Goal: Task Accomplishment & Management: Manage account settings

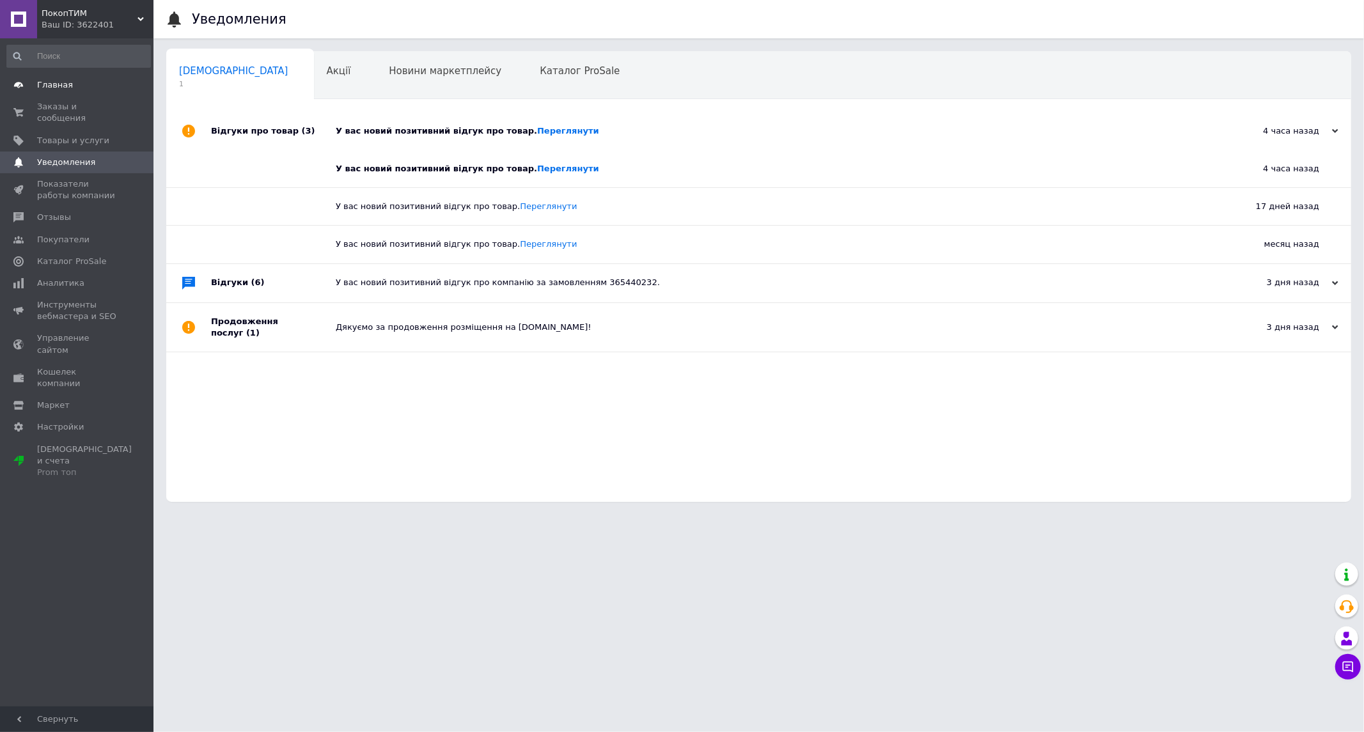
click at [72, 85] on span "Главная" at bounding box center [77, 85] width 81 height 12
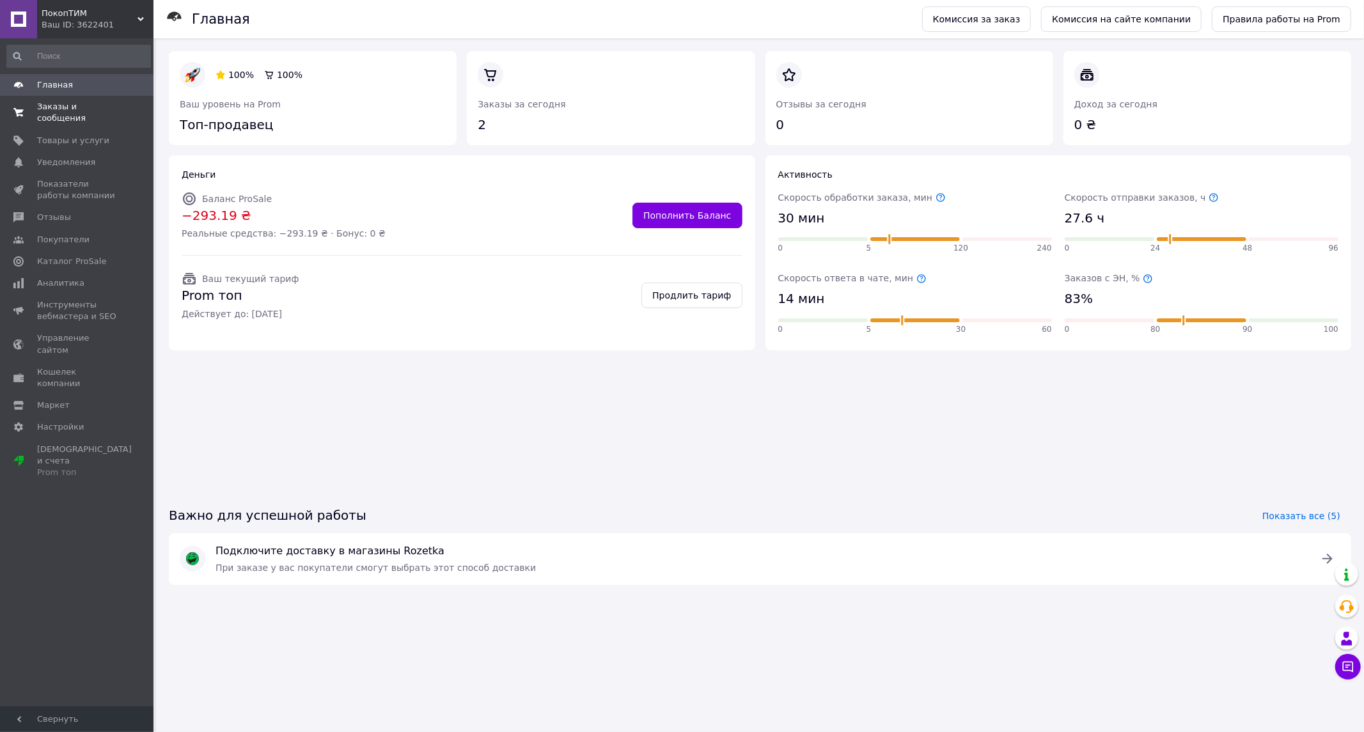
click at [72, 105] on span "Заказы и сообщения" at bounding box center [77, 112] width 81 height 23
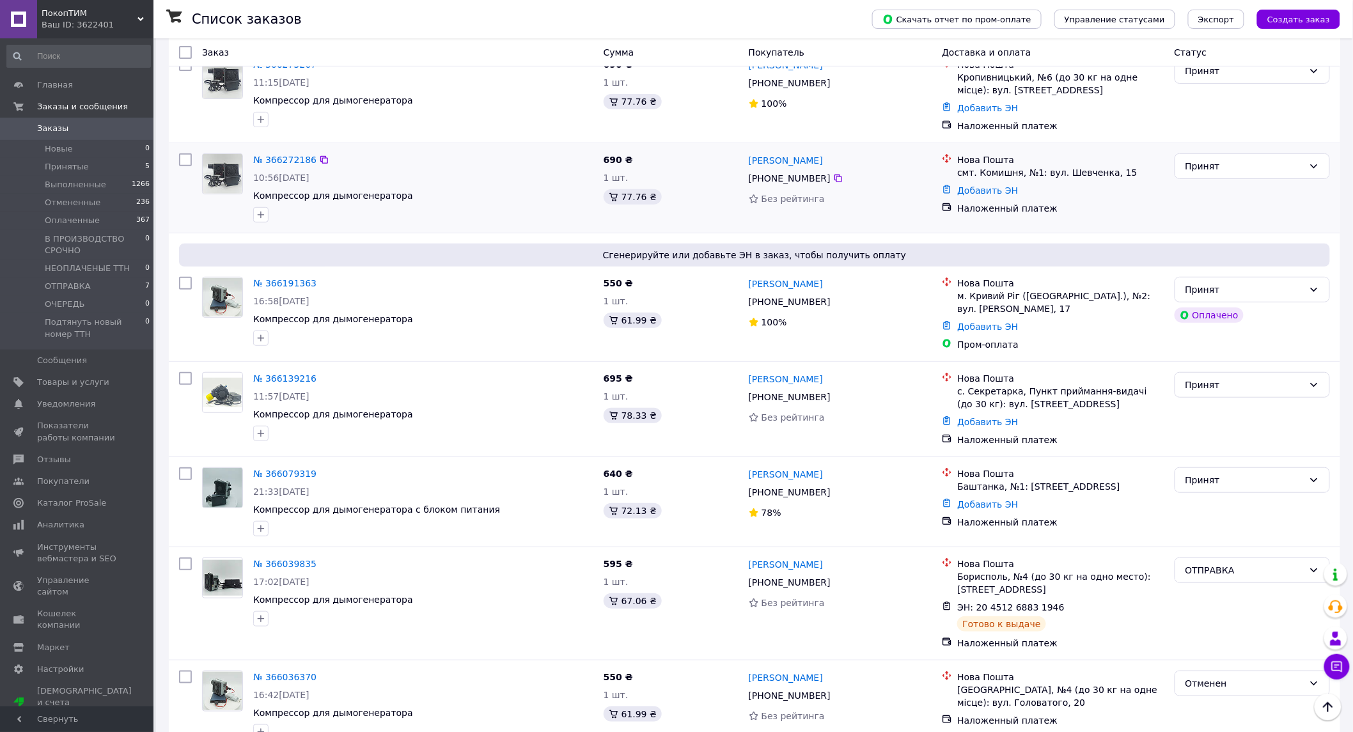
scroll to position [213, 0]
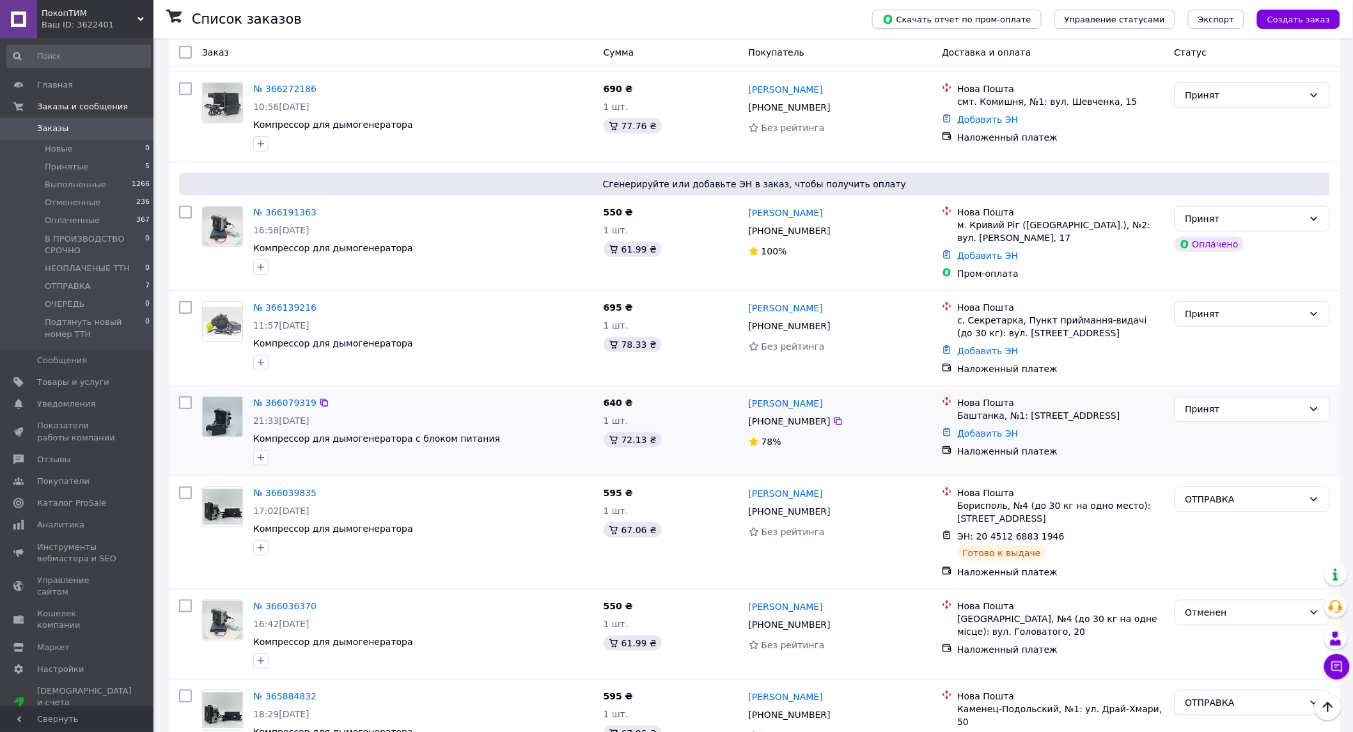
click at [222, 418] on img at bounding box center [223, 417] width 40 height 40
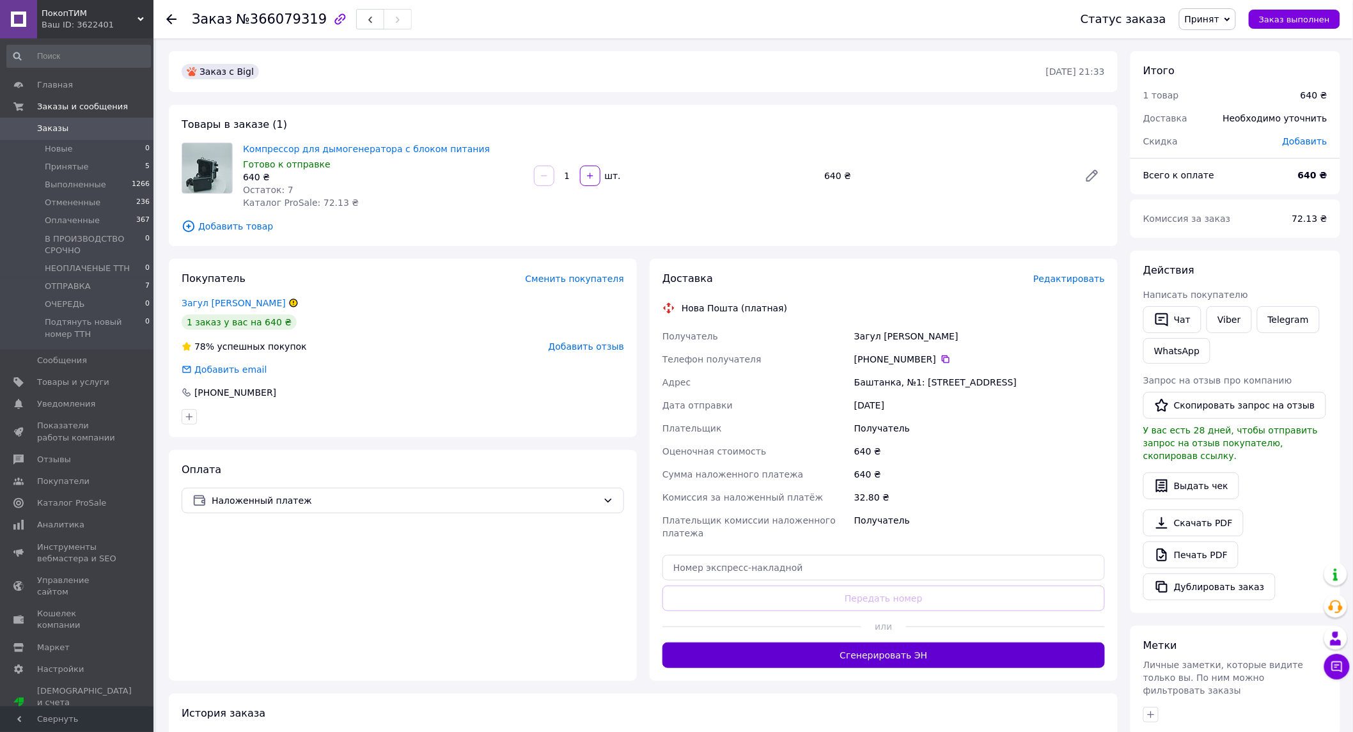
click at [883, 643] on button "Сгенерировать ЭН" at bounding box center [883, 656] width 442 height 26
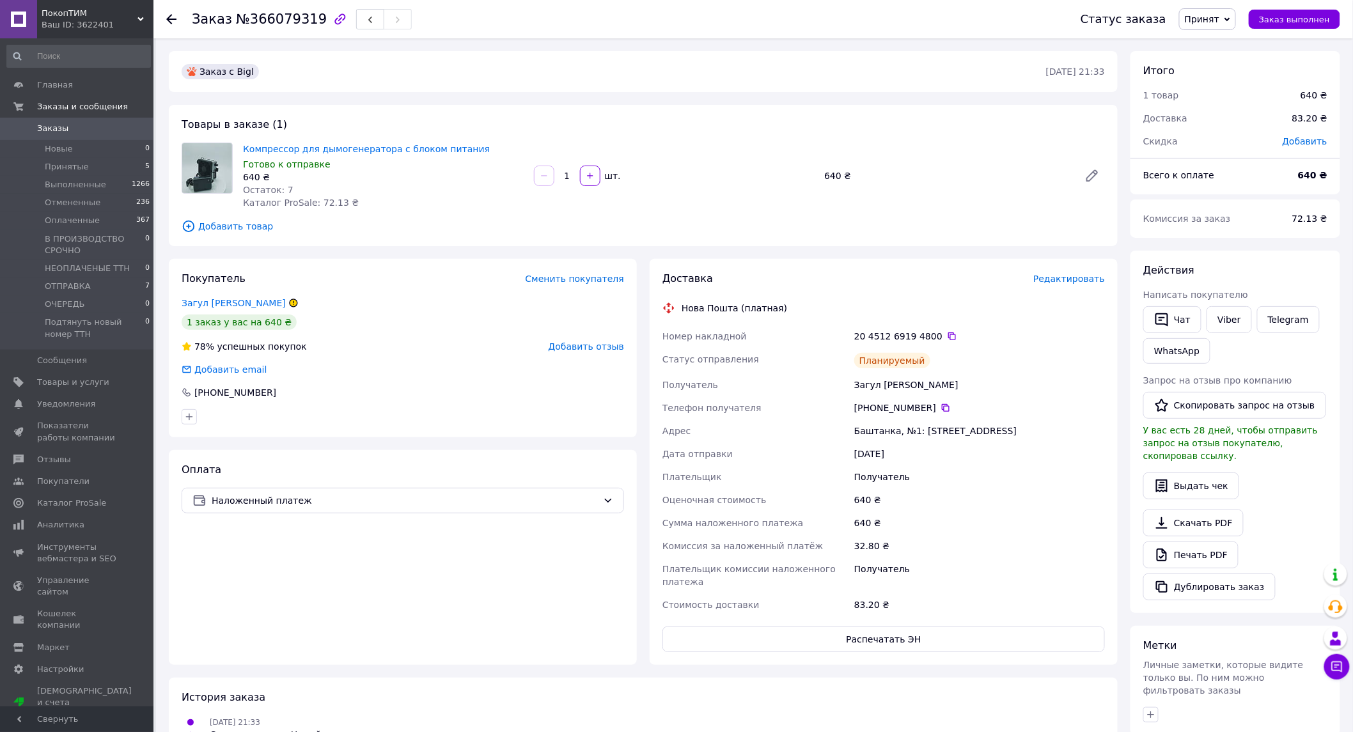
click at [50, 127] on span "Заказы" at bounding box center [52, 129] width 31 height 12
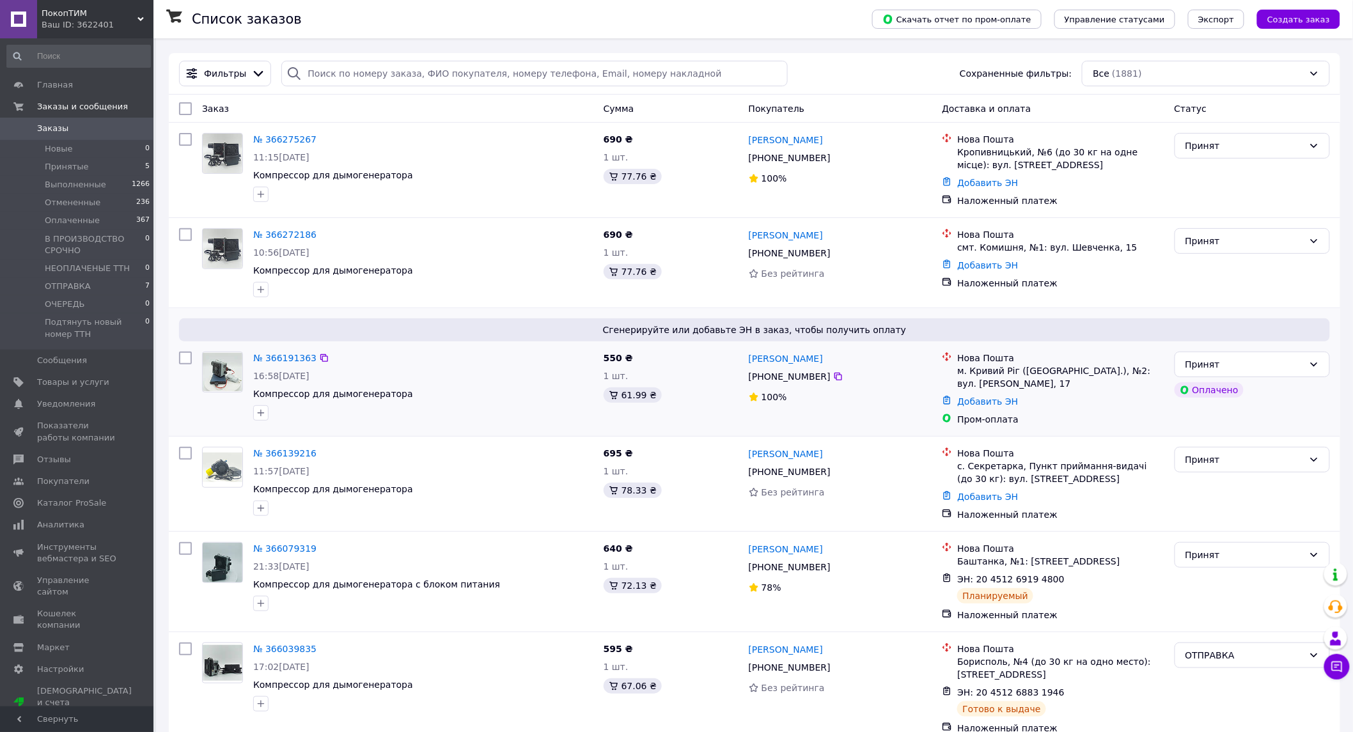
scroll to position [71, 0]
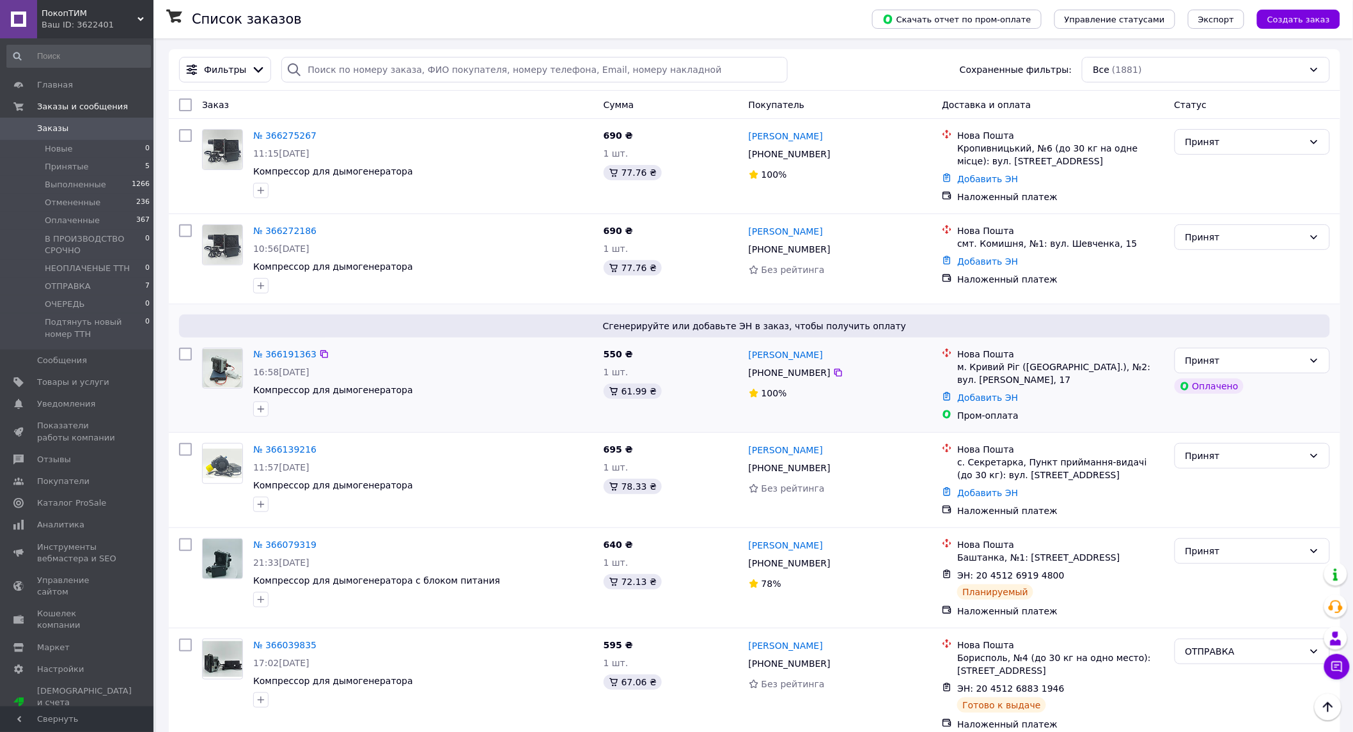
click at [232, 375] on img at bounding box center [223, 368] width 40 height 39
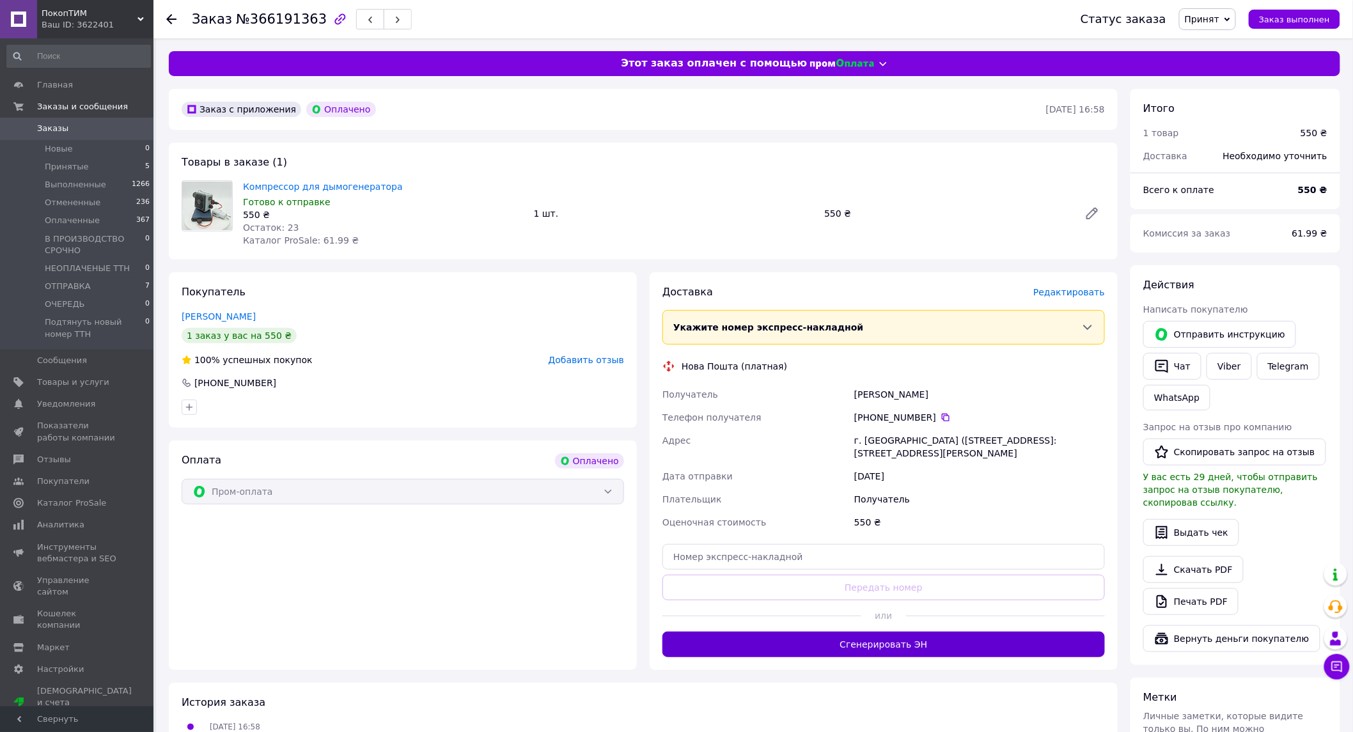
click at [915, 646] on button "Сгенерировать ЭН" at bounding box center [883, 645] width 442 height 26
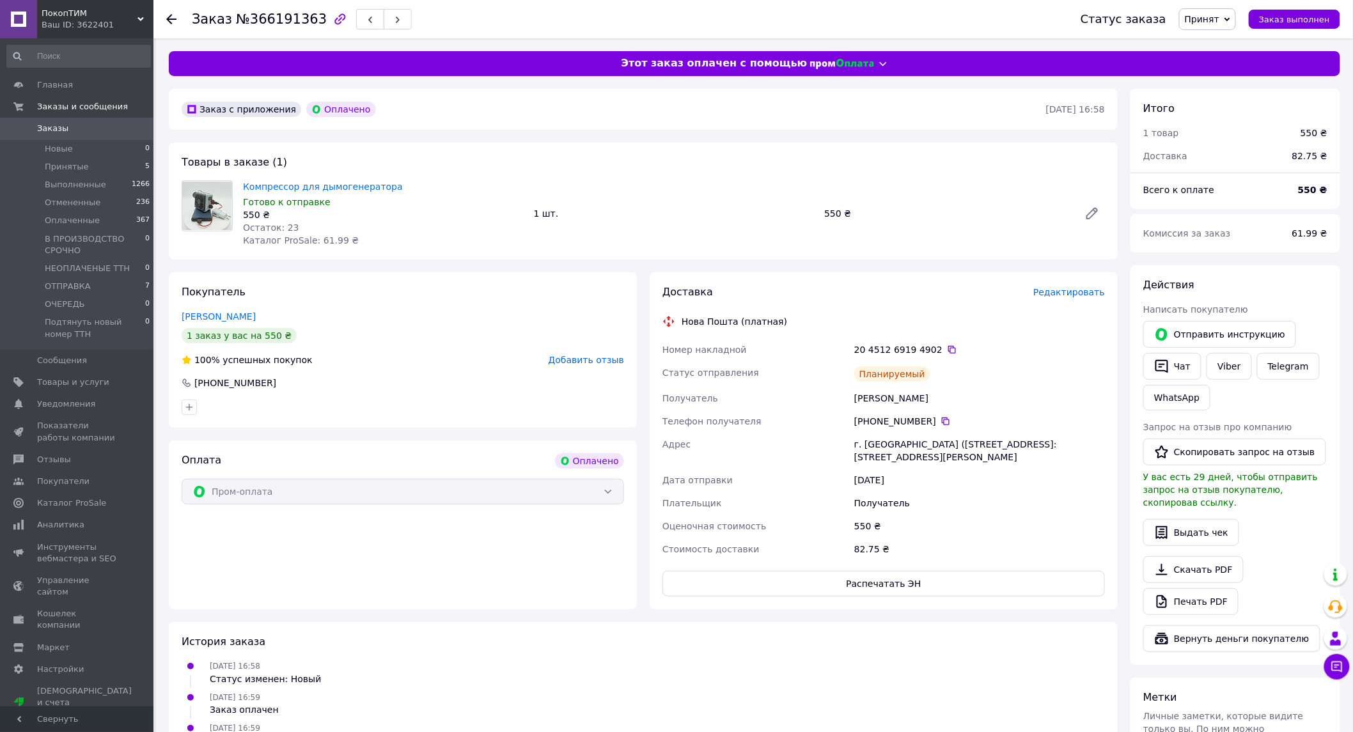
click at [56, 123] on span "Заказы" at bounding box center [52, 129] width 31 height 12
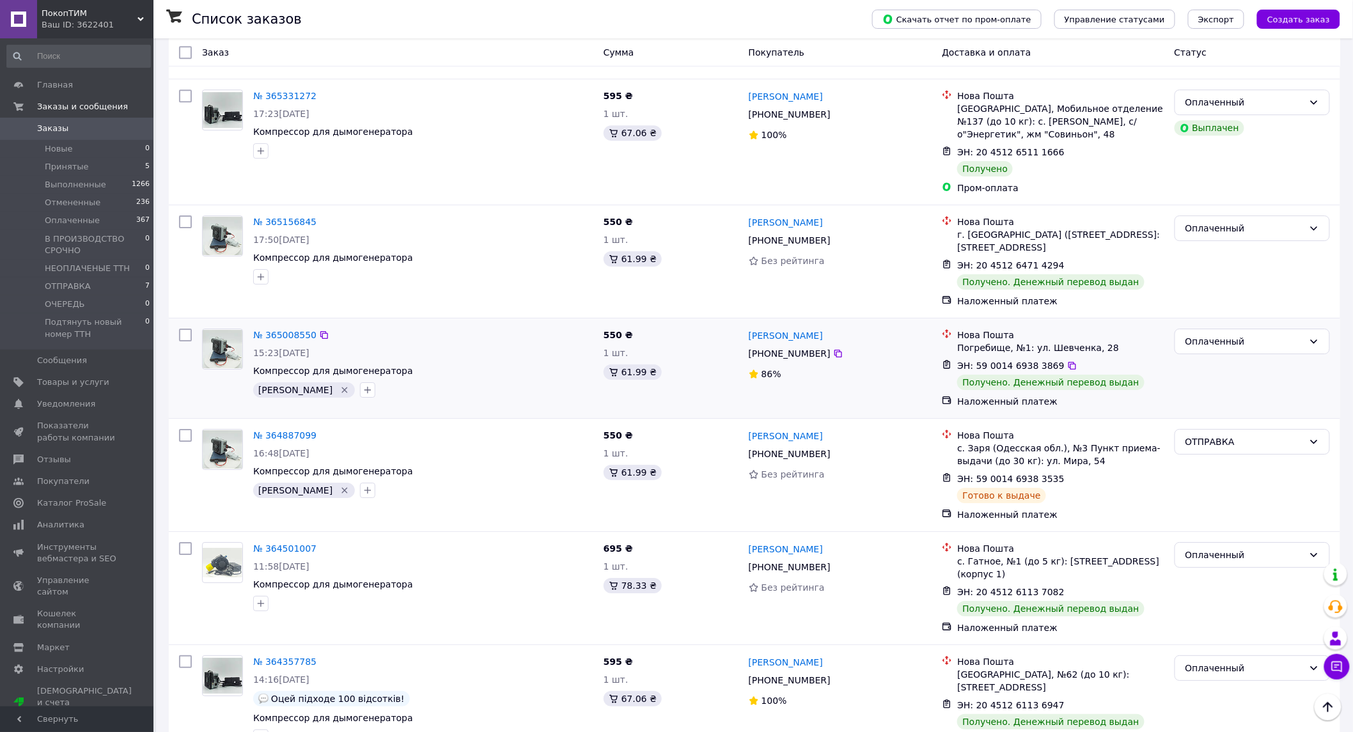
scroll to position [1650, 0]
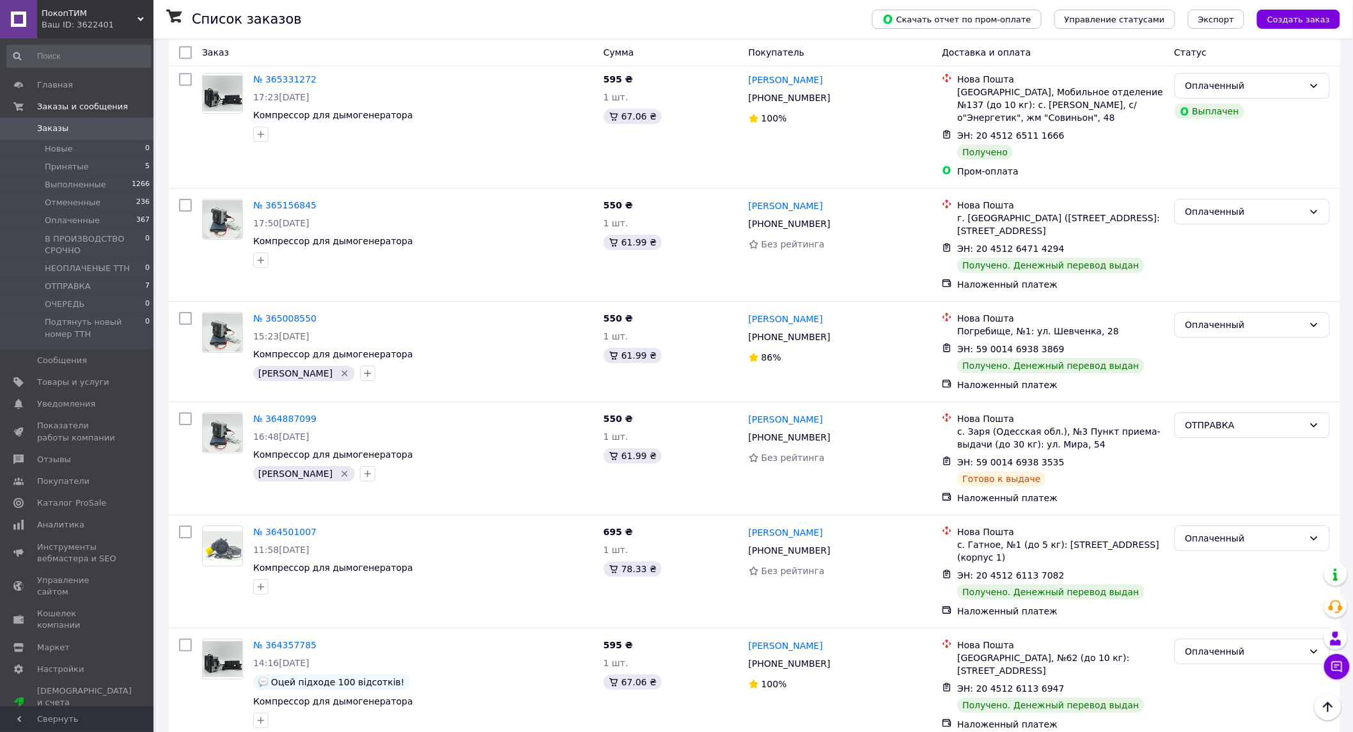
click at [461, 655] on li "по 50 позиций" at bounding box center [453, 655] width 97 height 23
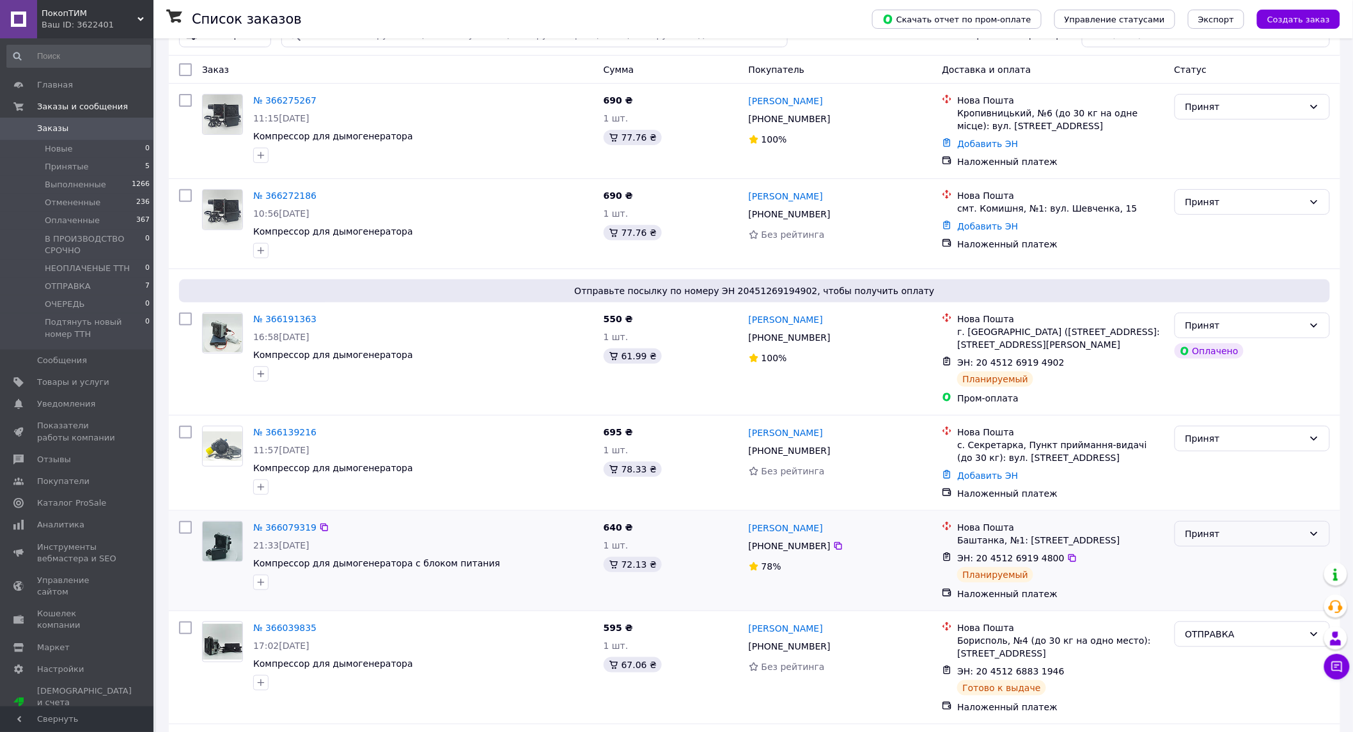
scroll to position [142, 0]
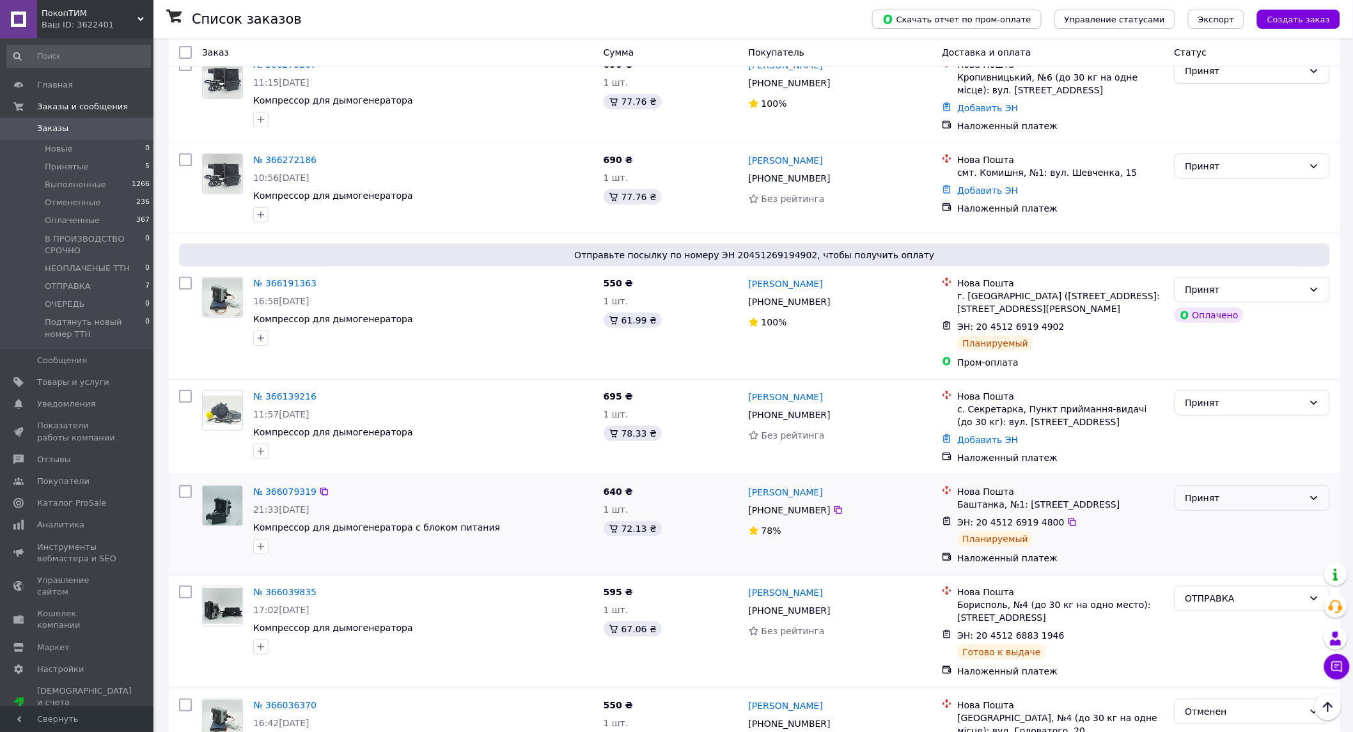
click at [1237, 502] on div "Принят" at bounding box center [1244, 498] width 118 height 14
click at [1236, 501] on div "Принят" at bounding box center [1244, 498] width 118 height 14
drag, startPoint x: 1217, startPoint y: 593, endPoint x: 1222, endPoint y: 580, distance: 13.8
click at [1217, 593] on li "В ПРОИЗВОДСТВО СРОЧНО" at bounding box center [1252, 595] width 155 height 23
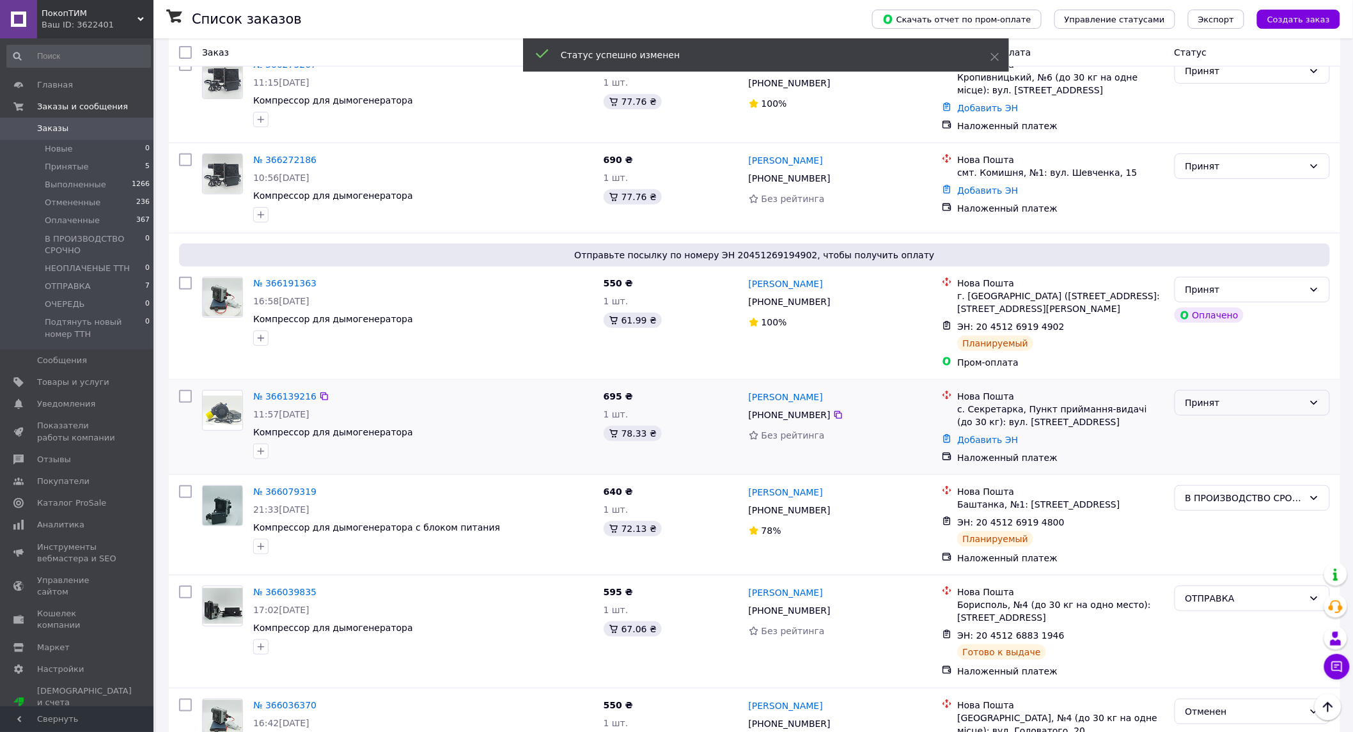
click at [1221, 400] on div "Принят" at bounding box center [1244, 403] width 118 height 14
click at [1224, 501] on li "В ПРОИЗВОДСТВО СРОЧНО" at bounding box center [1252, 499] width 155 height 23
click at [1254, 292] on div "Принят" at bounding box center [1244, 290] width 118 height 14
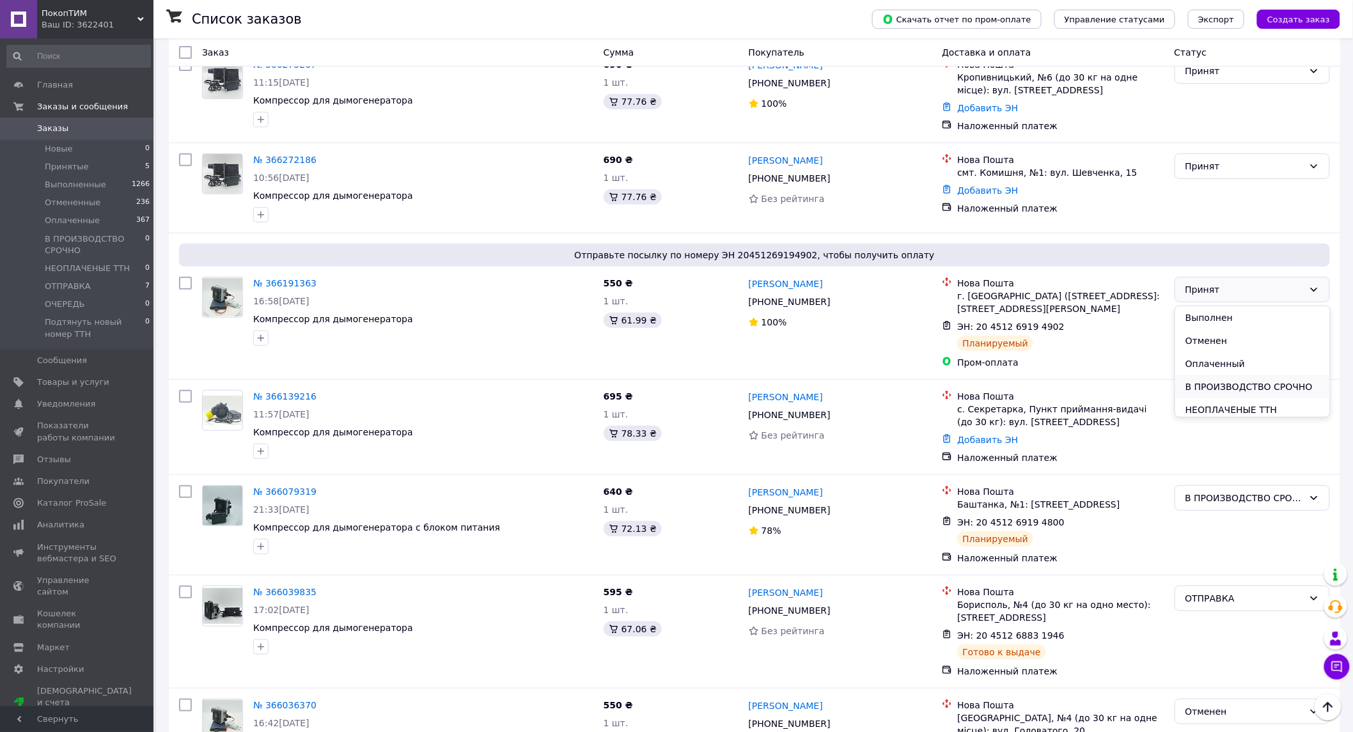
click at [1242, 385] on li "В ПРОИЗВОДСТВО СРОЧНО" at bounding box center [1252, 386] width 155 height 23
click at [224, 414] on img at bounding box center [223, 411] width 40 height 30
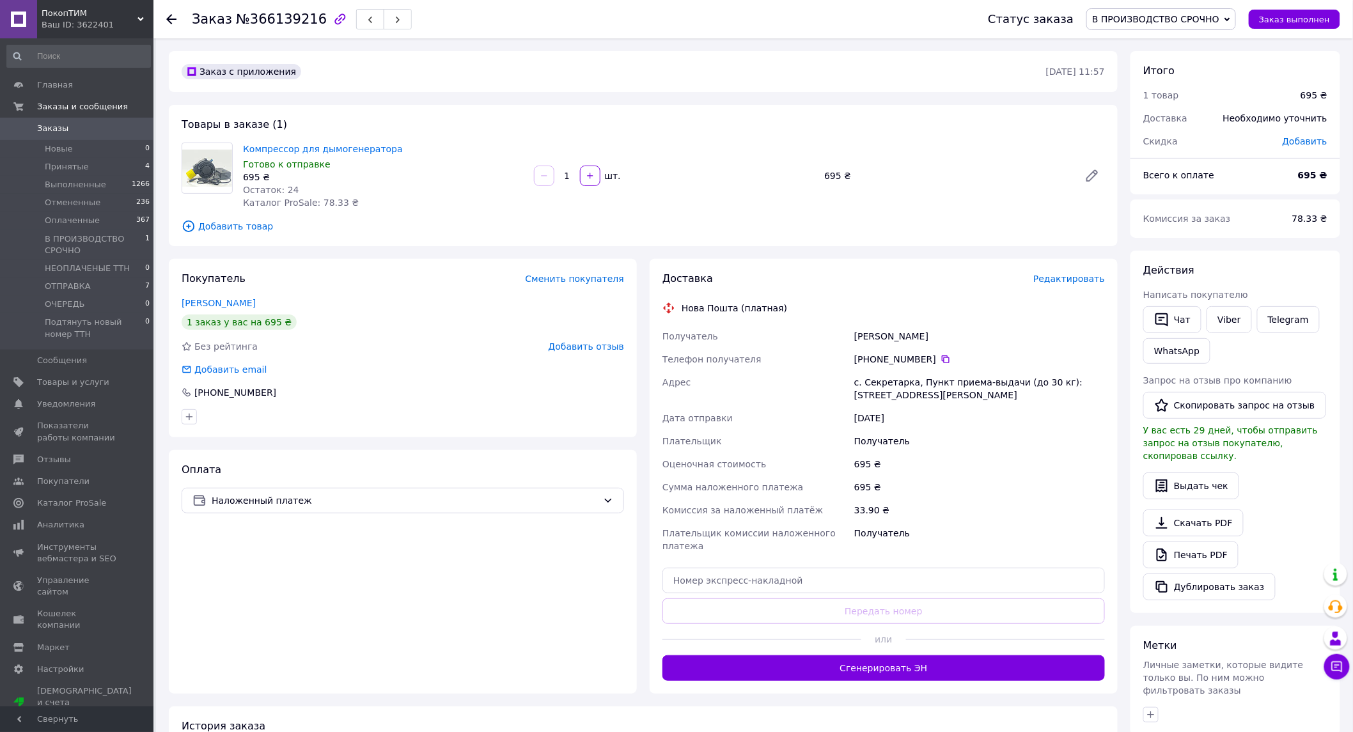
click at [883, 359] on div "[PHONE_NUMBER]" at bounding box center [979, 359] width 251 height 13
click at [940, 360] on icon at bounding box center [945, 359] width 10 height 10
click at [864, 326] on div "[PERSON_NAME]" at bounding box center [980, 336] width 256 height 23
click at [864, 334] on div "[PERSON_NAME]" at bounding box center [980, 336] width 256 height 23
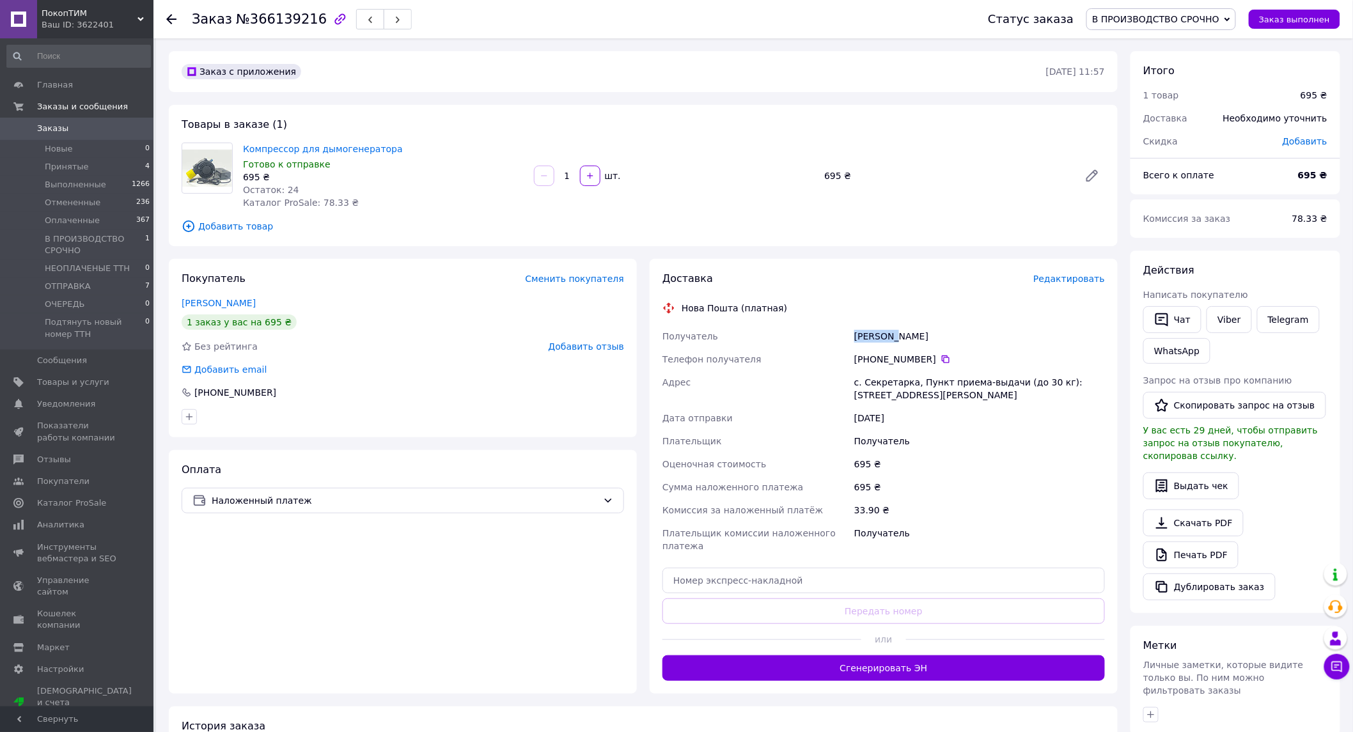
copy div "Грабчак"
click at [909, 337] on div "[PERSON_NAME]" at bounding box center [980, 336] width 256 height 23
copy div "[PERSON_NAME]"
click at [880, 380] on div "с. Секретарка, Пункт приема-выдачи (до 30 кг): [STREET_ADDRESS][PERSON_NAME]" at bounding box center [980, 389] width 256 height 36
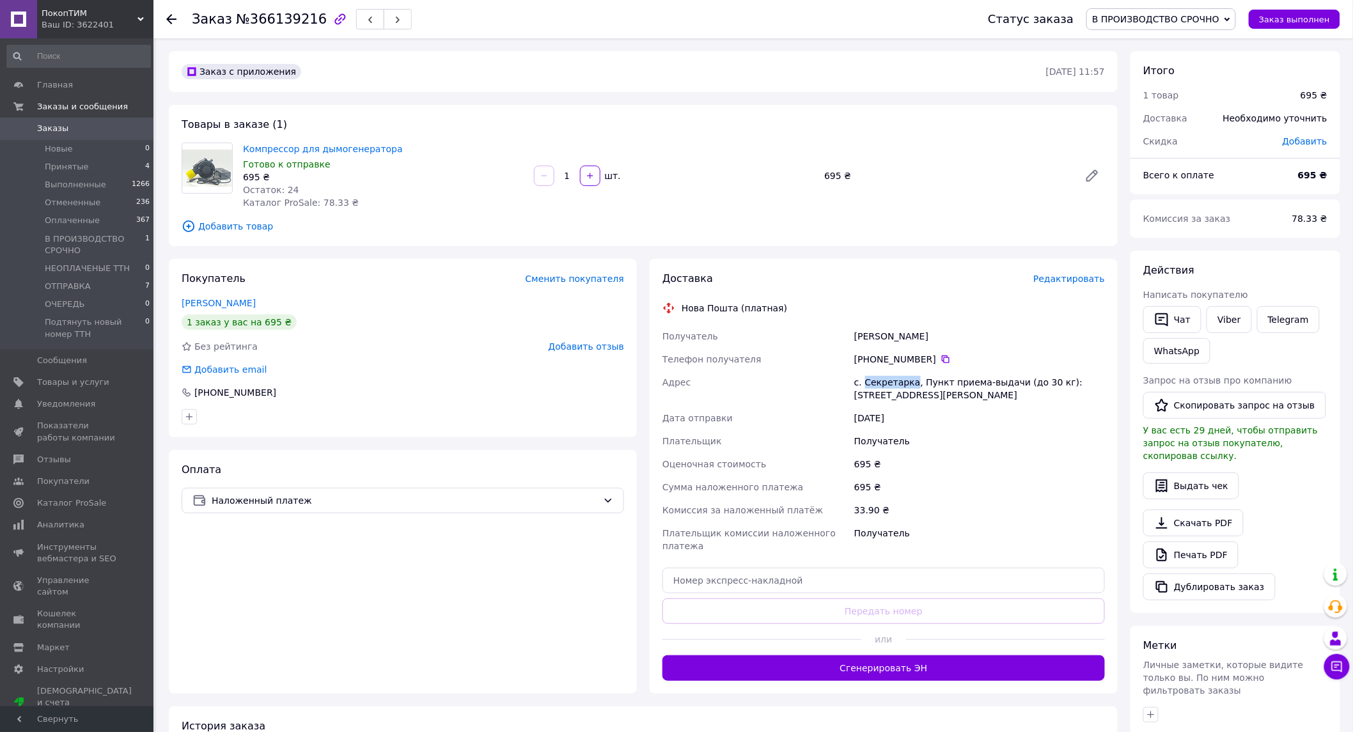
click at [880, 380] on div "с. Секретарка, Пункт приема-выдачи (до 30 кг): [STREET_ADDRESS][PERSON_NAME]" at bounding box center [980, 389] width 256 height 36
copy div "Секретарка"
